Goal: Transaction & Acquisition: Obtain resource

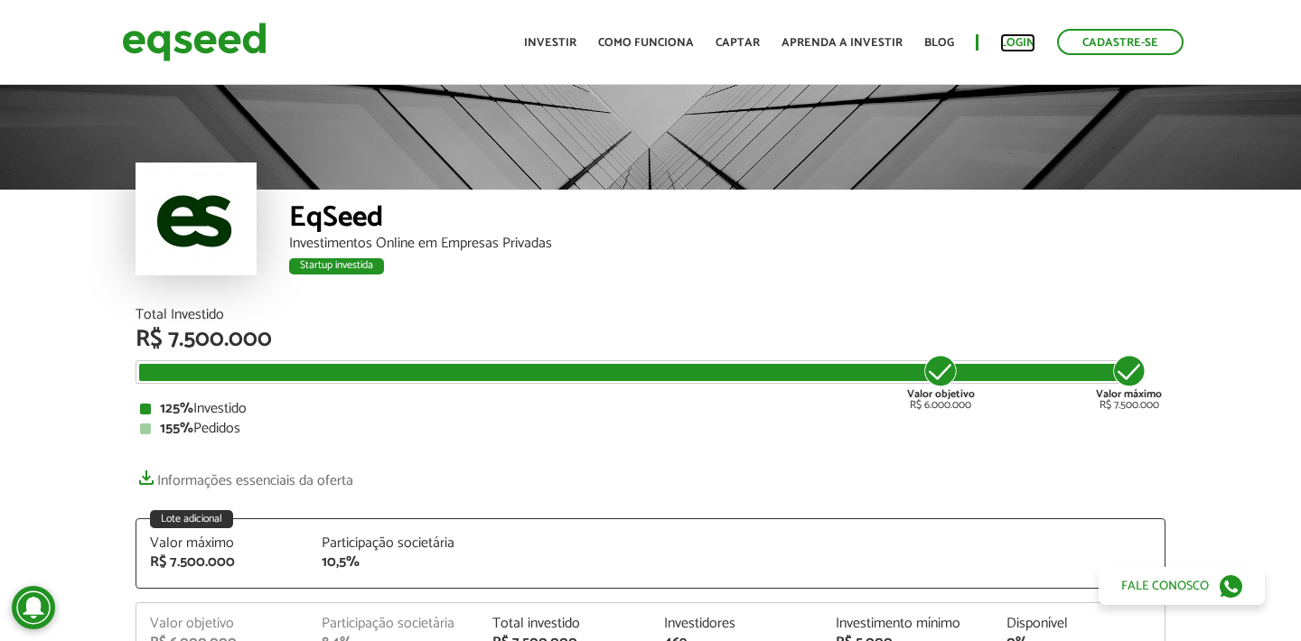
click at [1013, 42] on link "Login" at bounding box center [1017, 43] width 35 height 12
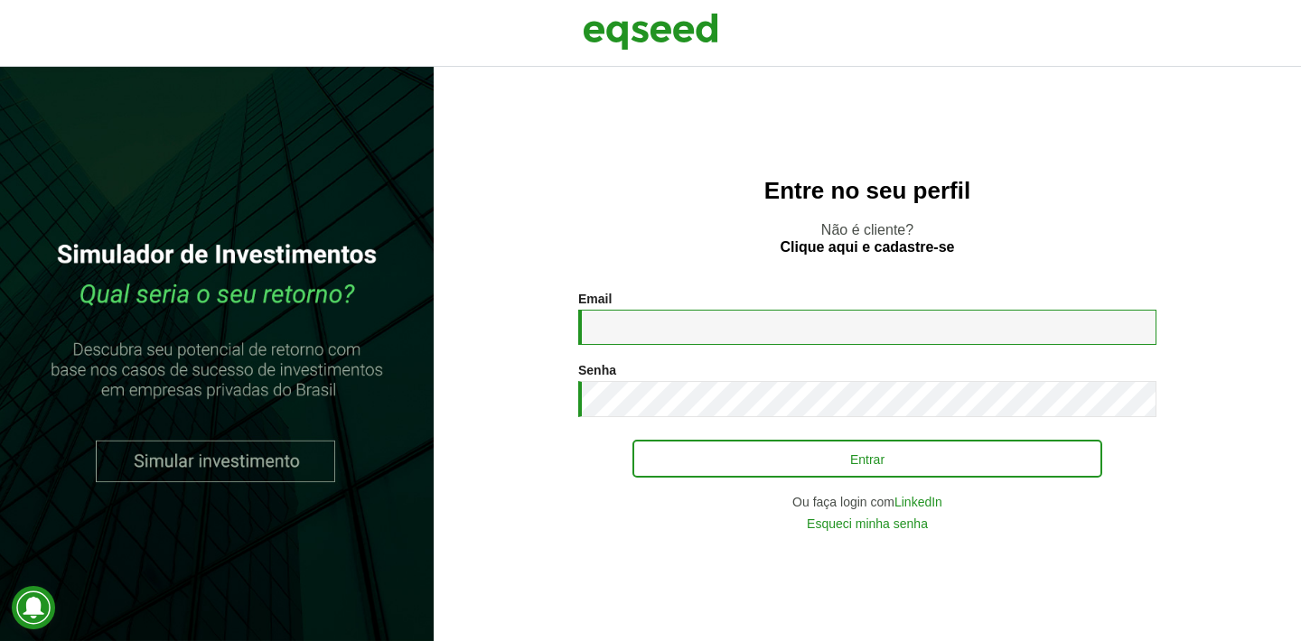
type input "**********"
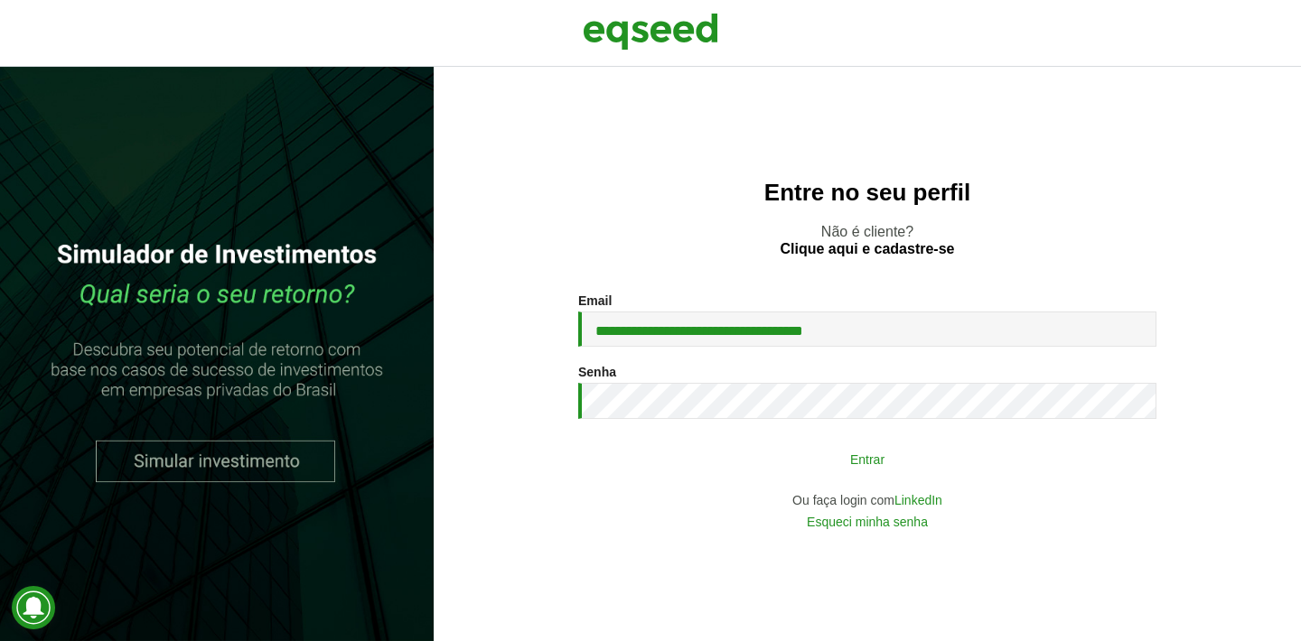
click at [806, 467] on button "Entrar" at bounding box center [867, 459] width 470 height 34
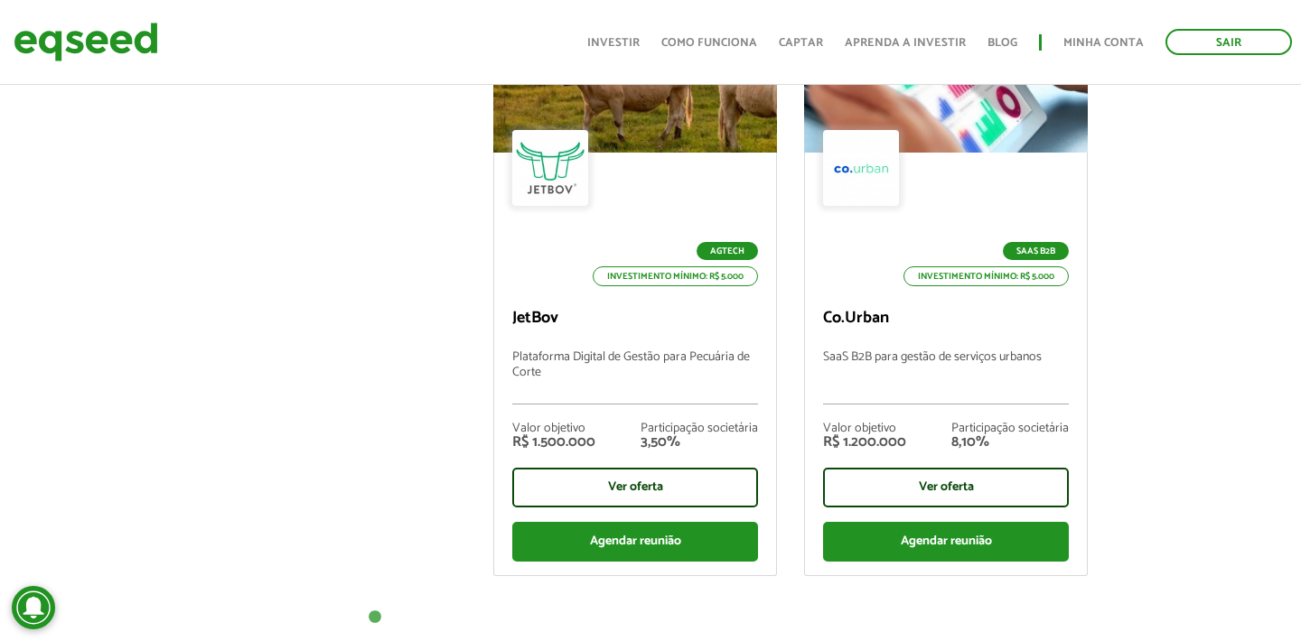
scroll to position [799, 0]
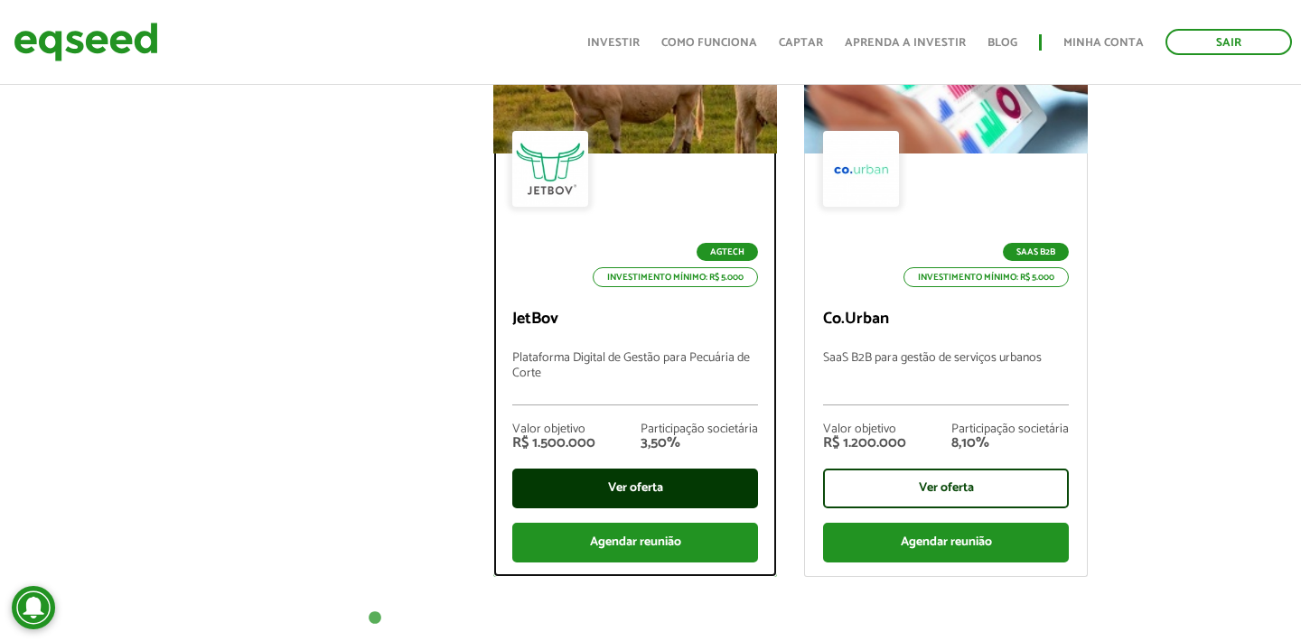
click at [636, 490] on div "Ver oferta" at bounding box center [635, 489] width 246 height 40
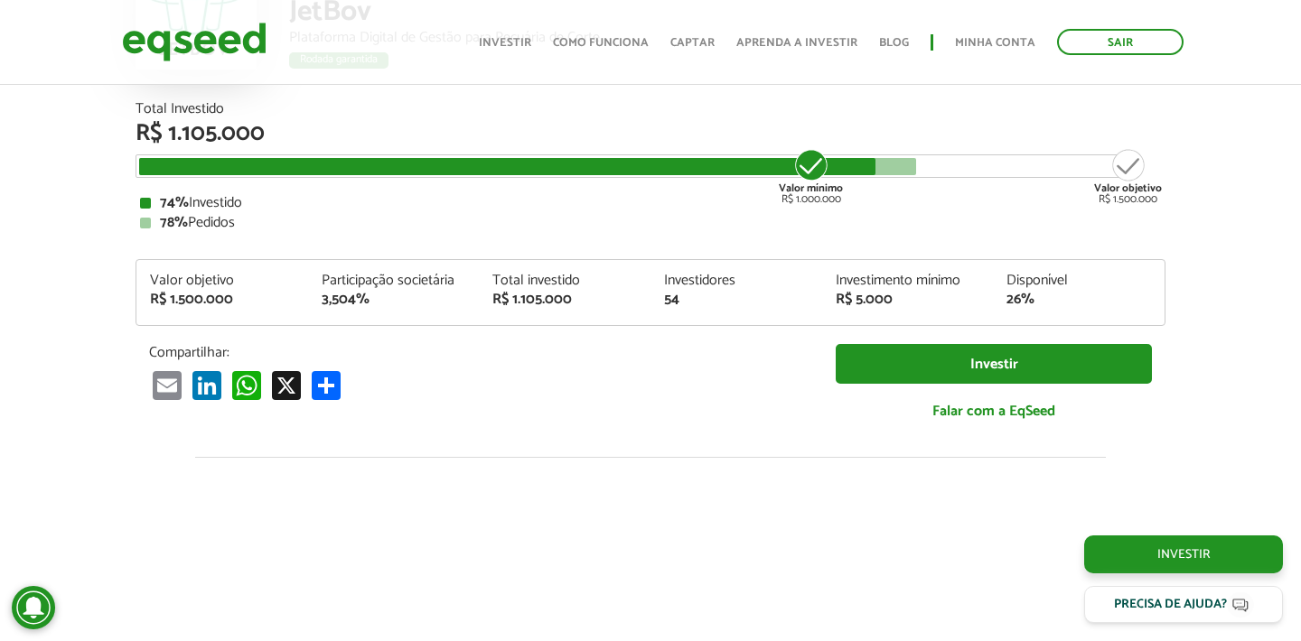
scroll to position [1856, 0]
